Goal: Task Accomplishment & Management: Manage account settings

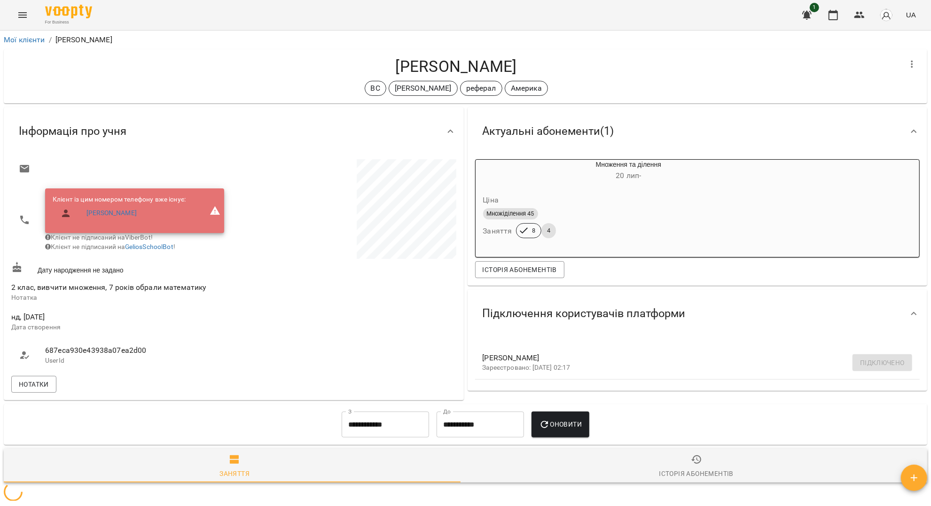
click at [21, 21] on button "Menu" at bounding box center [22, 15] width 23 height 23
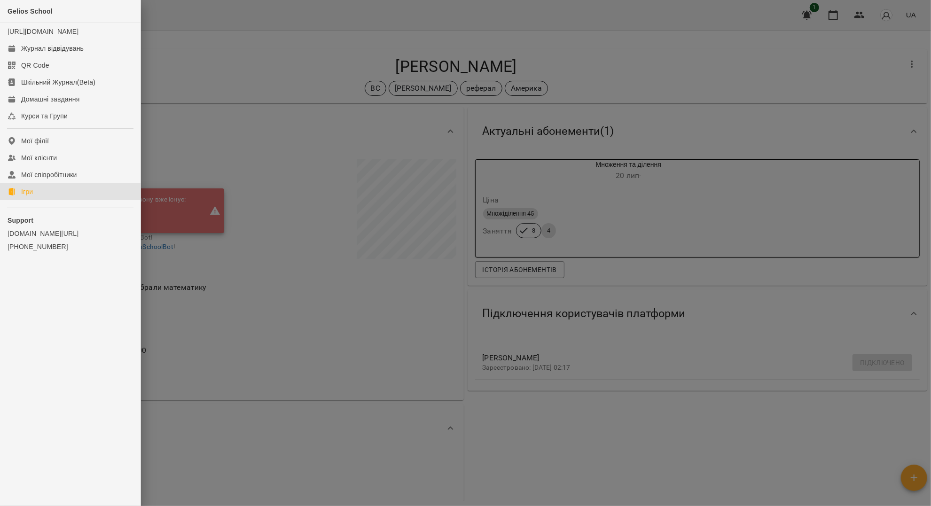
click at [68, 200] on link "Ігри" at bounding box center [70, 191] width 141 height 17
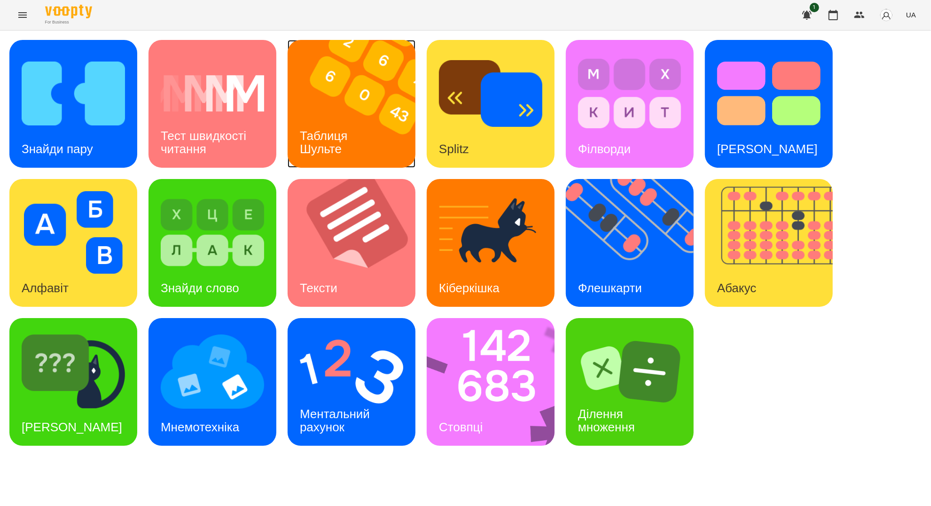
click at [349, 129] on h3 "Таблиця Шульте" at bounding box center [325, 142] width 51 height 27
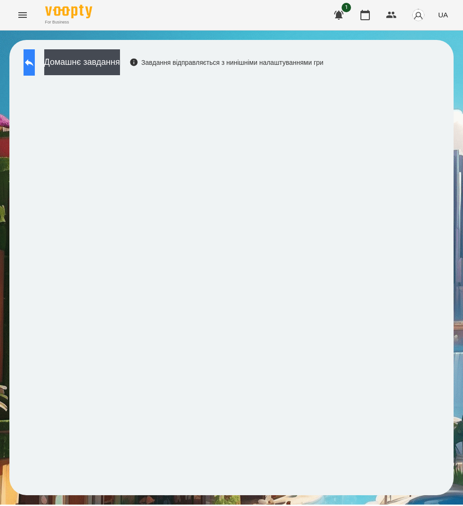
click at [34, 63] on icon at bounding box center [29, 62] width 11 height 11
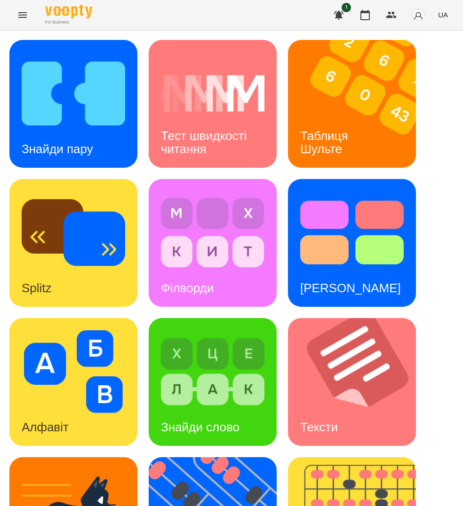
scroll to position [366, 0]
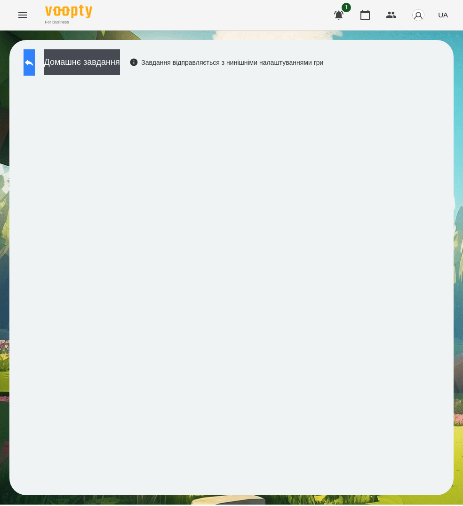
click at [32, 73] on button at bounding box center [29, 62] width 11 height 26
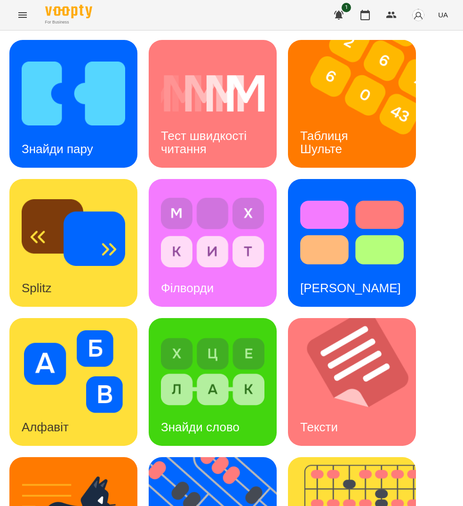
scroll to position [304, 0]
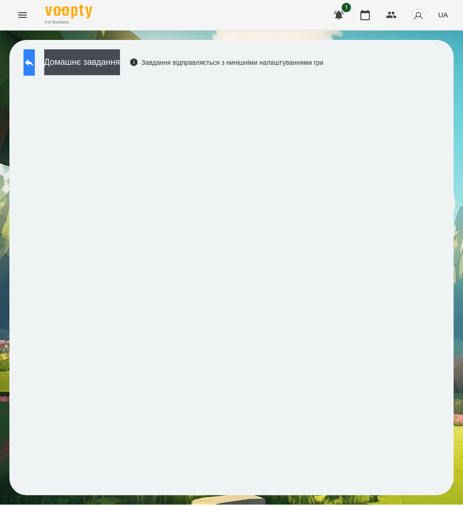
click at [35, 57] on button at bounding box center [29, 62] width 11 height 26
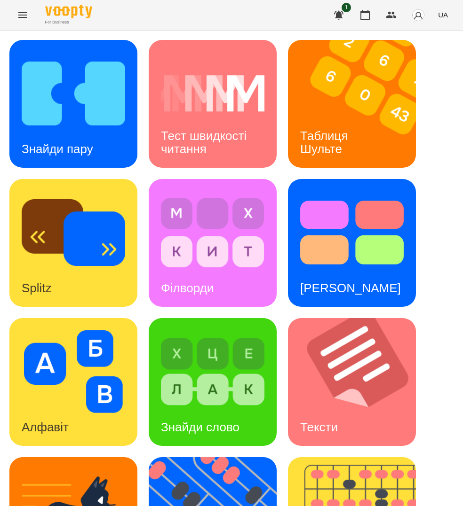
scroll to position [366, 0]
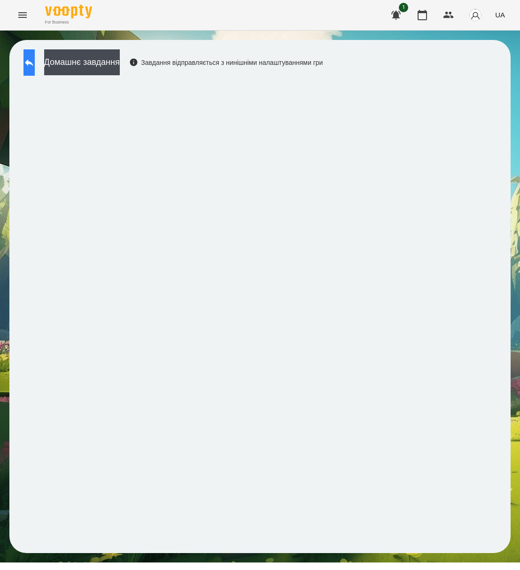
click at [27, 68] on button at bounding box center [29, 62] width 11 height 26
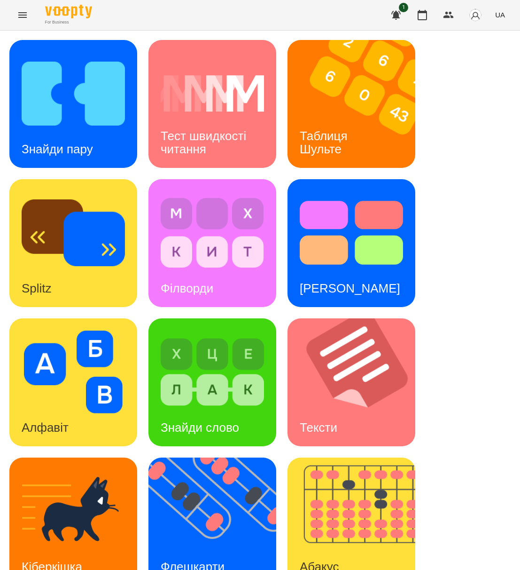
scroll to position [303, 0]
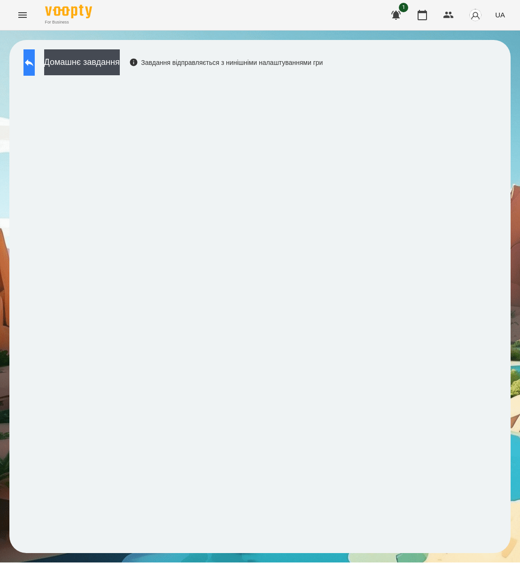
click at [32, 63] on button at bounding box center [29, 62] width 11 height 26
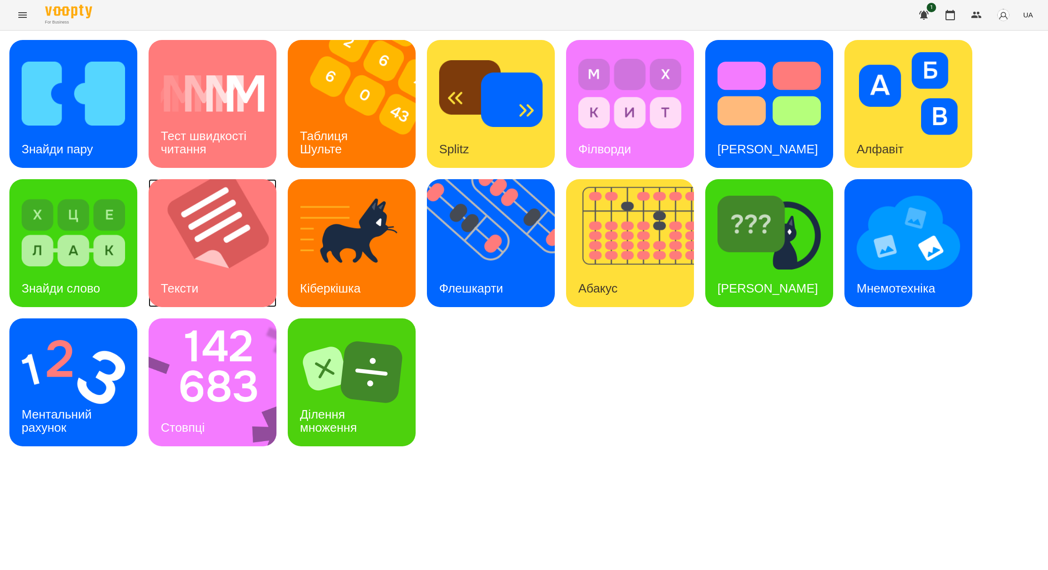
click at [233, 243] on img at bounding box center [219, 243] width 140 height 128
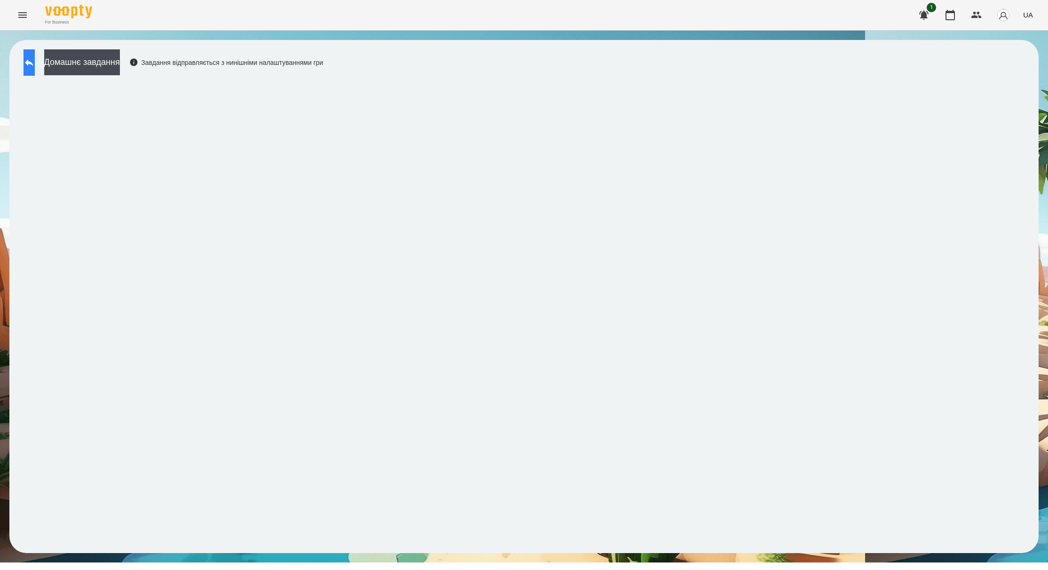
click at [35, 65] on icon at bounding box center [29, 62] width 11 height 11
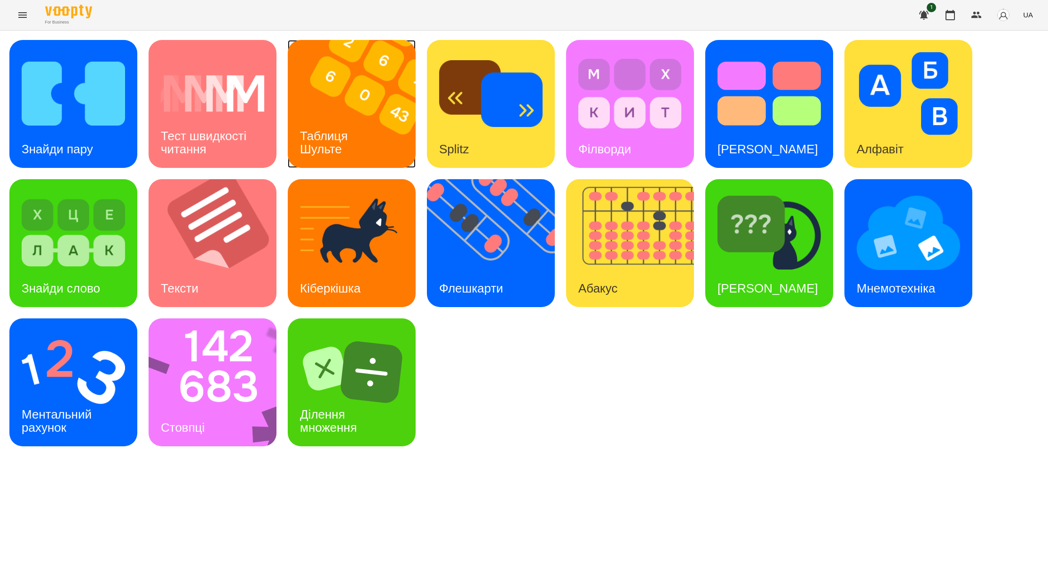
click at [346, 145] on div "Таблиця Шульте" at bounding box center [326, 143] width 76 height 50
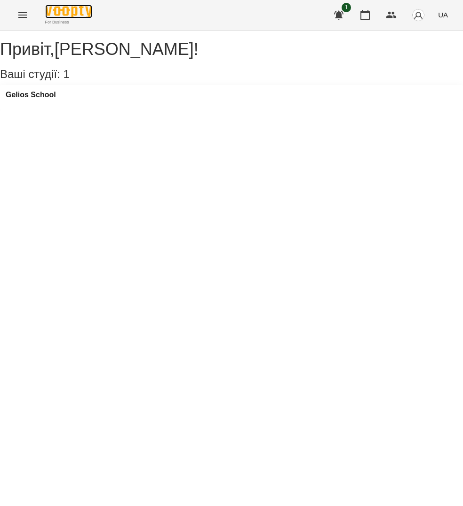
click at [90, 16] on img at bounding box center [68, 12] width 47 height 14
click at [40, 99] on h3 "Gelios School" at bounding box center [31, 95] width 50 height 8
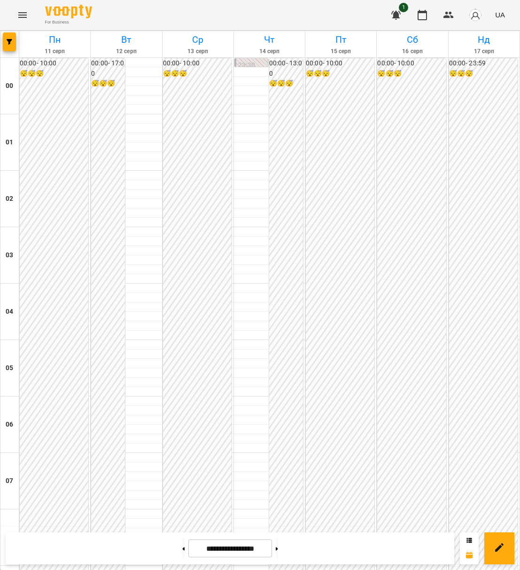
scroll to position [415, 0]
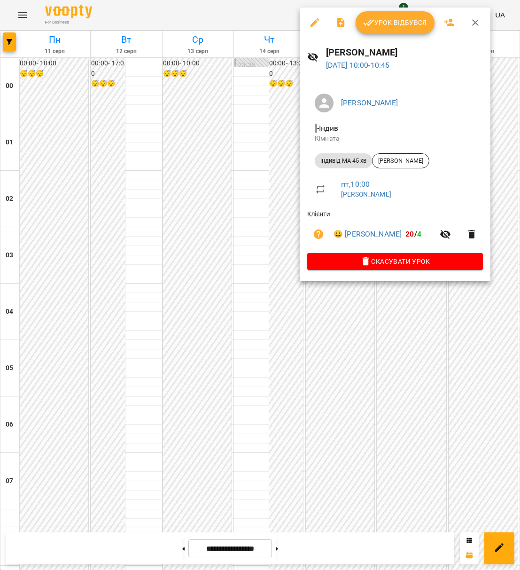
click at [375, 17] on span "Урок відбувся" at bounding box center [395, 22] width 64 height 11
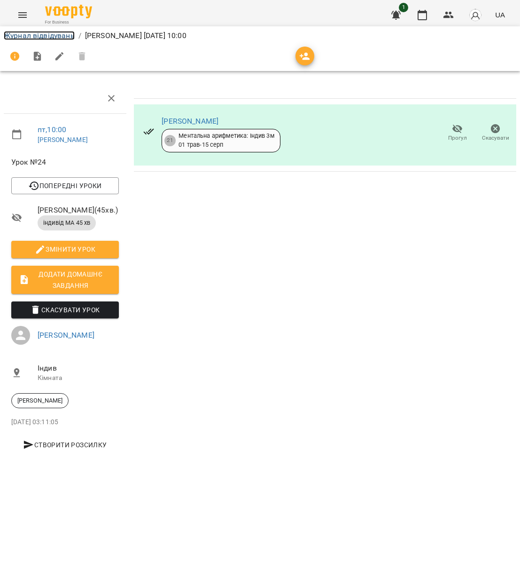
click at [26, 39] on link "Журнал відвідувань" at bounding box center [39, 35] width 71 height 9
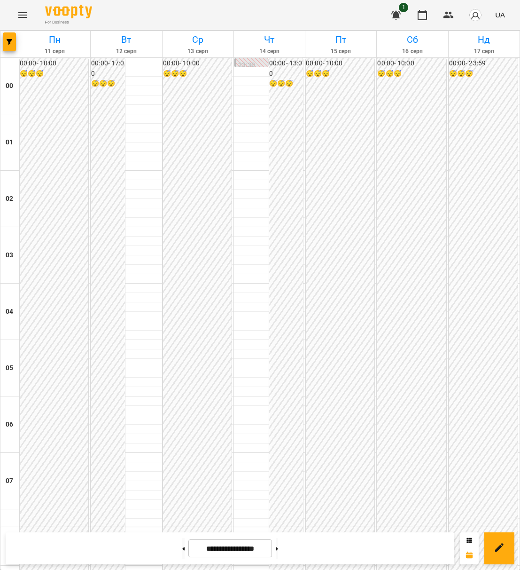
scroll to position [635, 0]
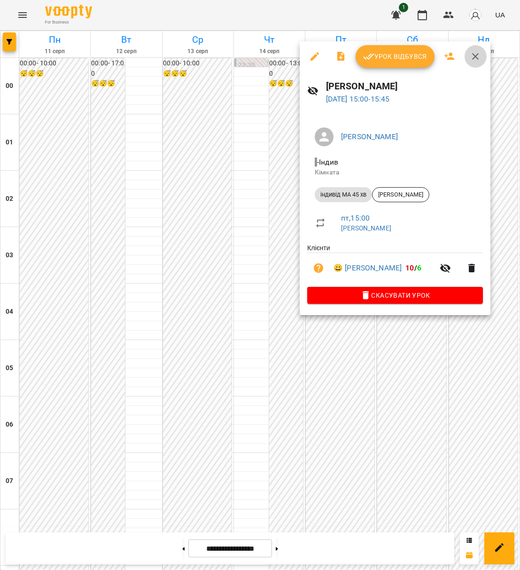
click at [470, 57] on icon "button" at bounding box center [475, 56] width 11 height 11
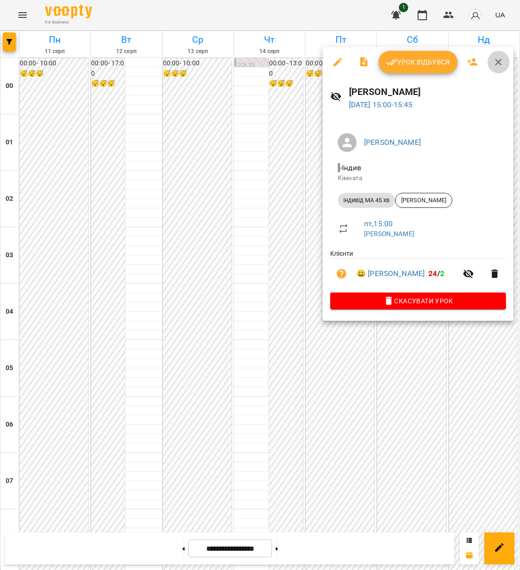
click at [502, 60] on icon "button" at bounding box center [498, 61] width 11 height 11
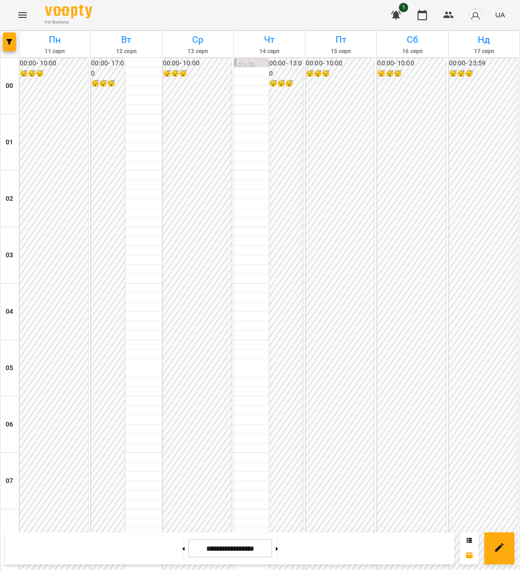
scroll to position [494, 0]
